Goal: Find specific page/section: Find specific page/section

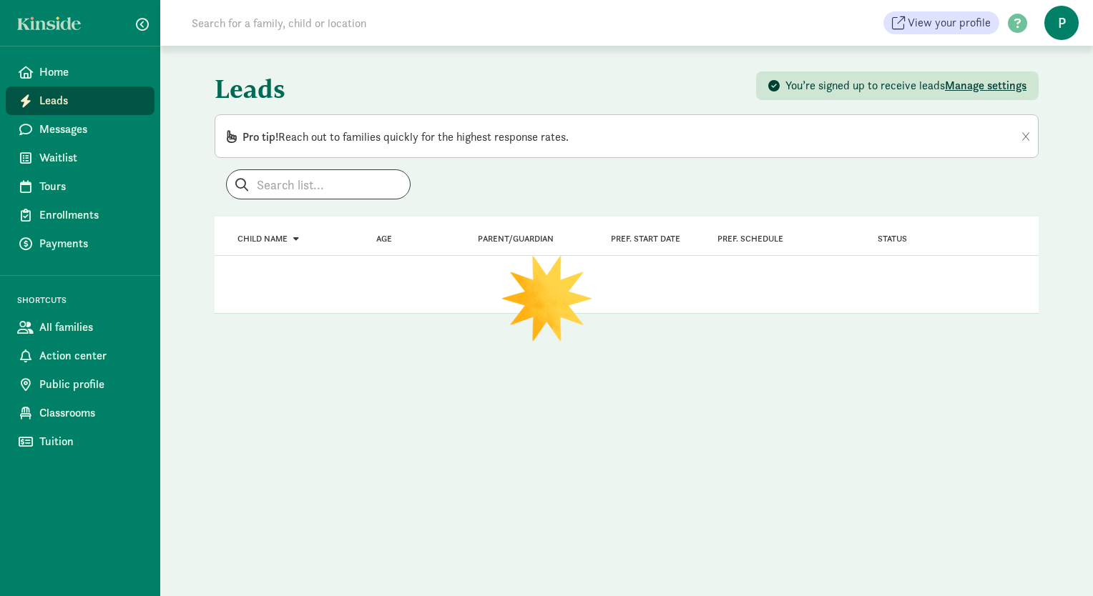
click at [63, 96] on span "Leads" at bounding box center [91, 100] width 104 height 17
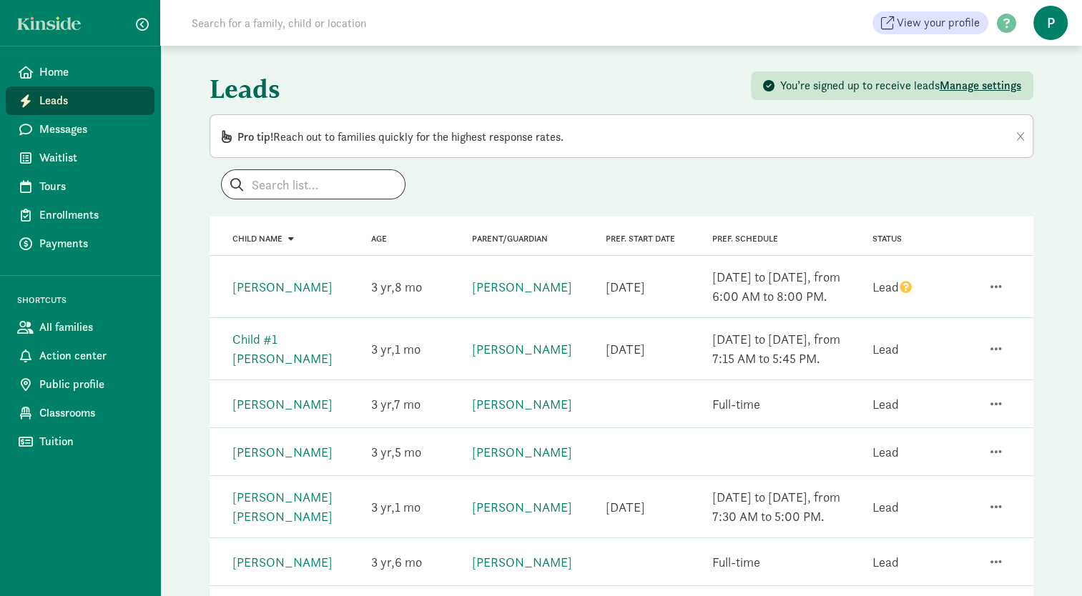
click at [69, 105] on span "Leads" at bounding box center [91, 100] width 104 height 17
